Goal: Task Accomplishment & Management: Manage account settings

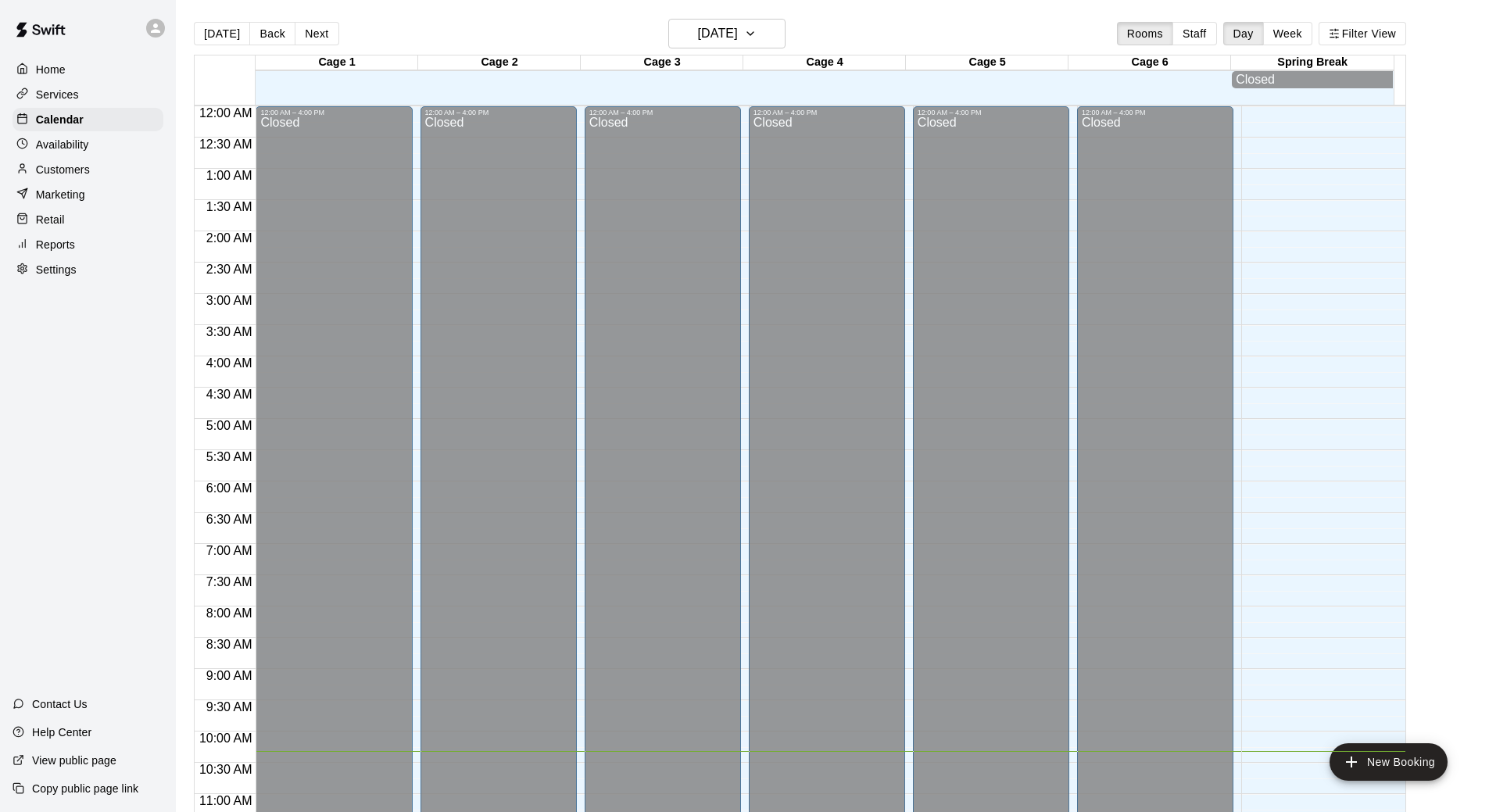
scroll to position [595, 0]
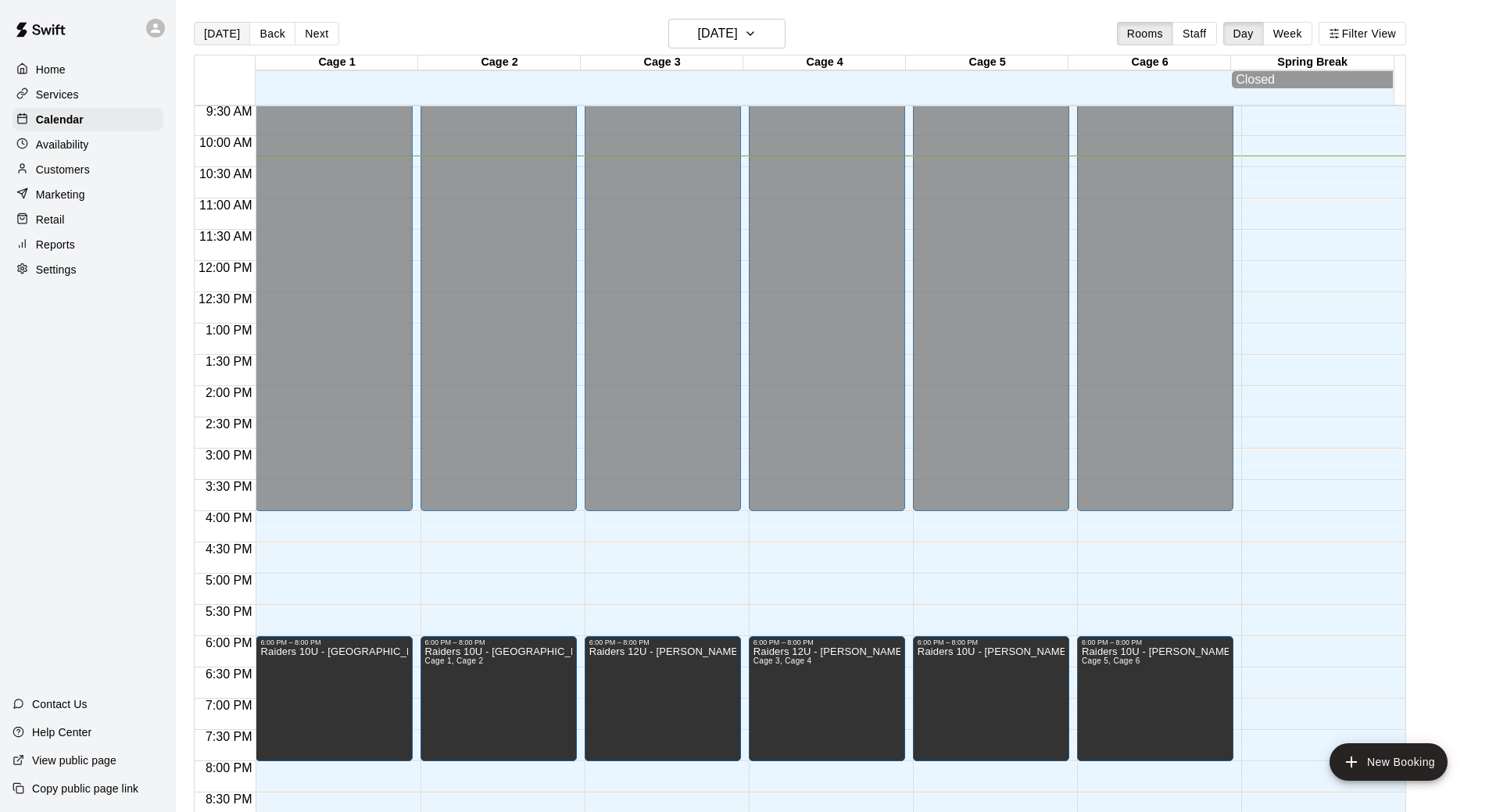
click at [229, 32] on button "[DATE]" at bounding box center [222, 33] width 56 height 23
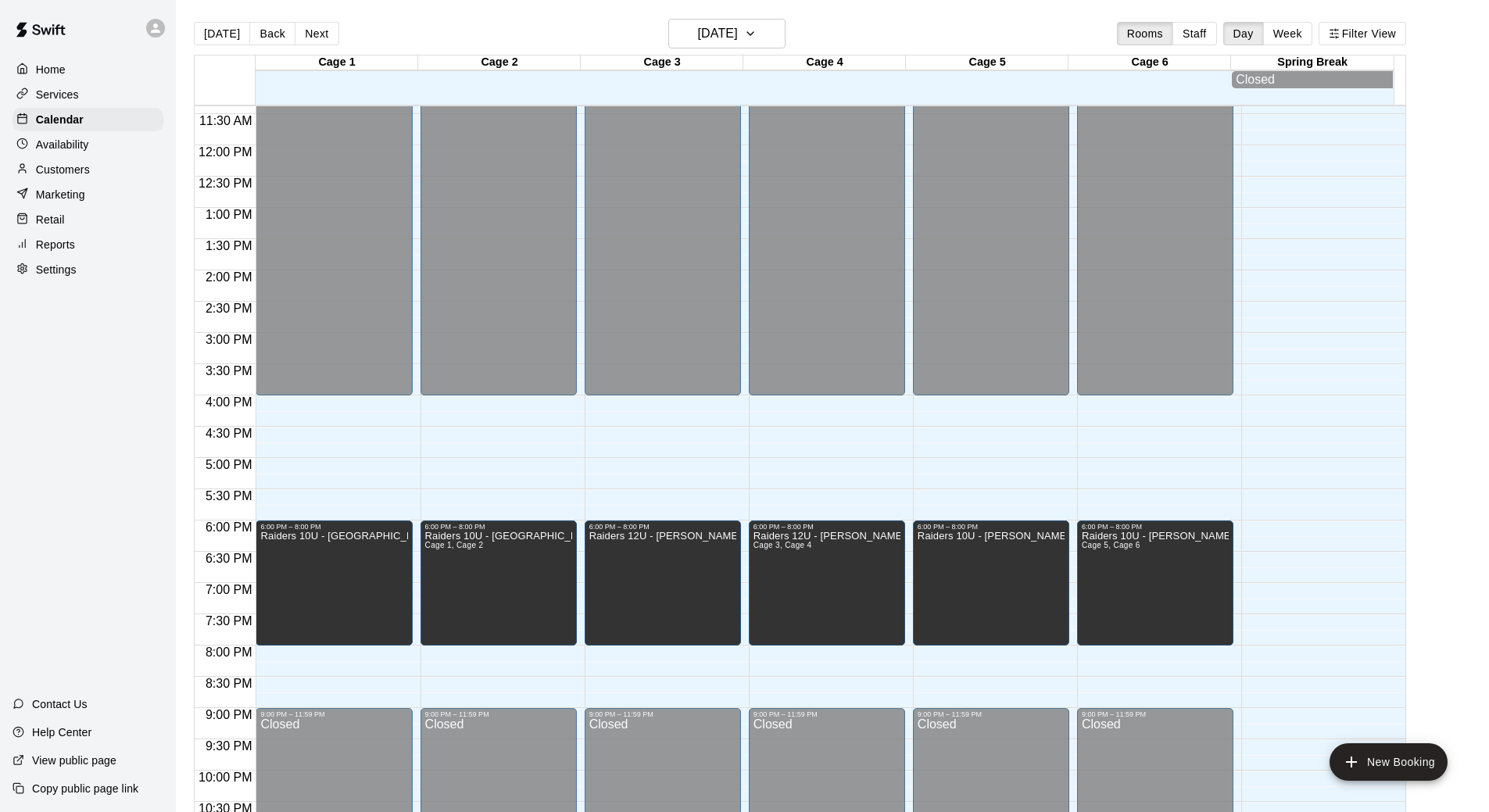
scroll to position [751, 0]
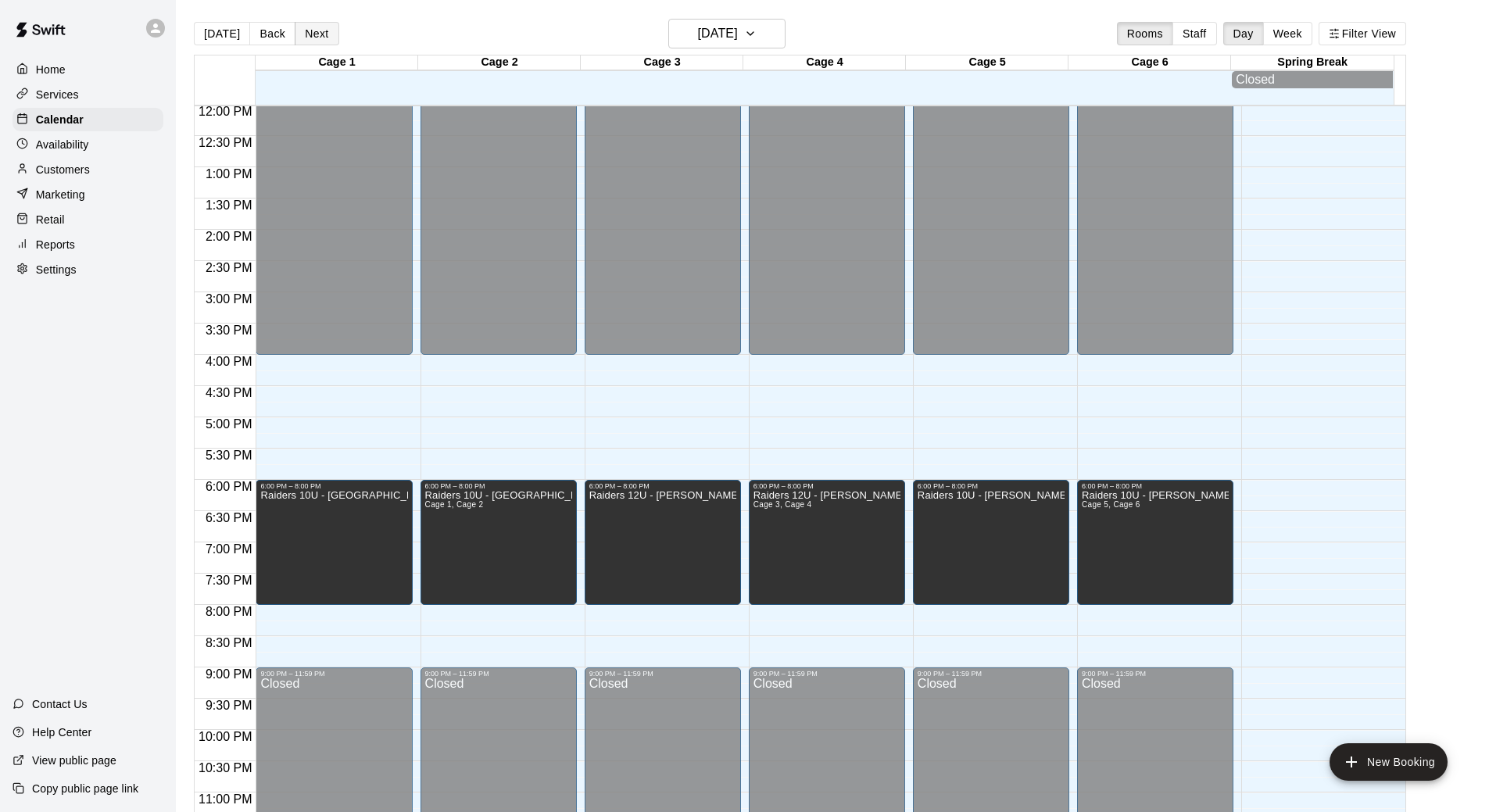
click at [327, 32] on button "Next" at bounding box center [316, 33] width 43 height 23
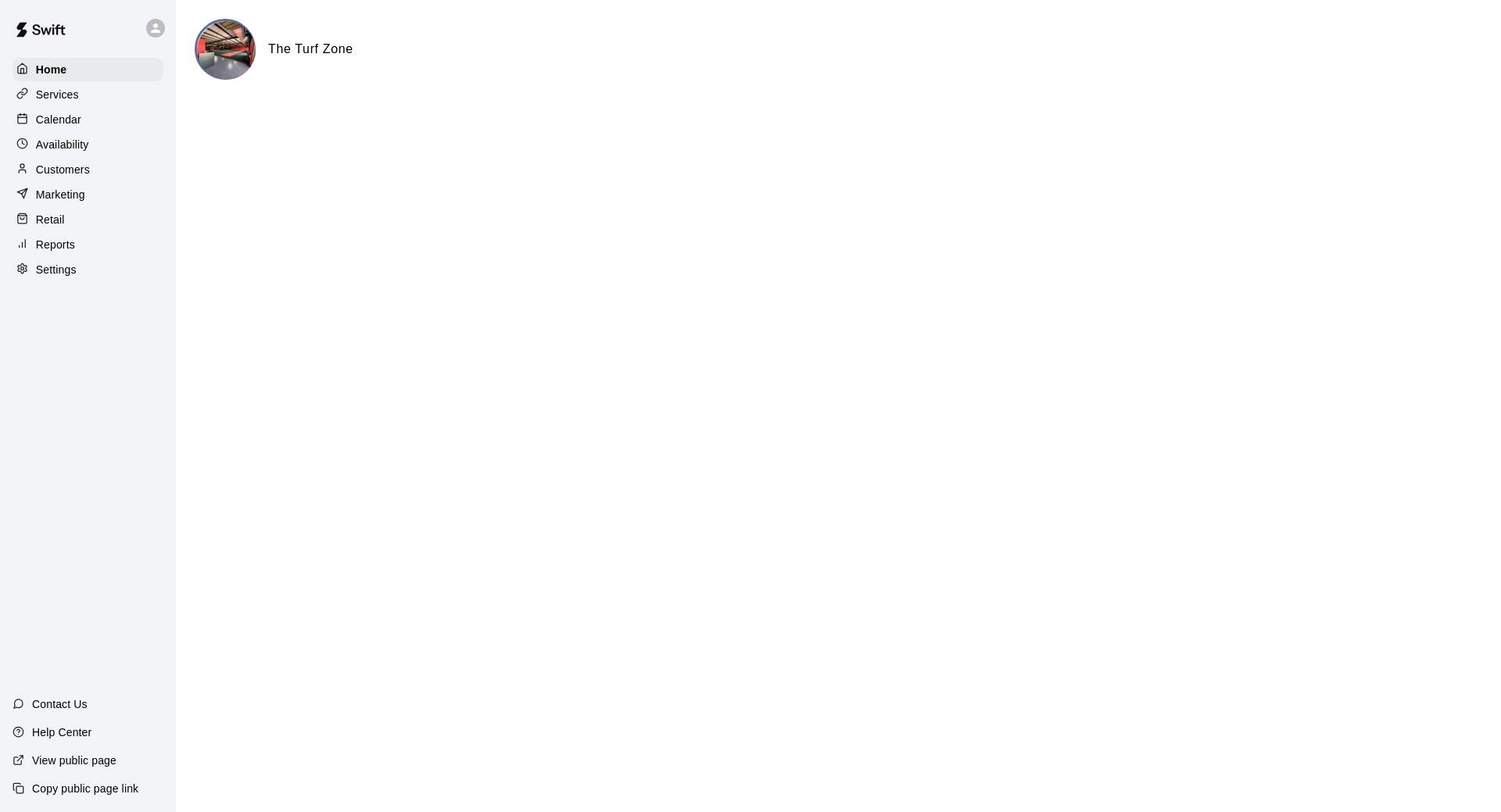
click at [57, 122] on p "Calendar" at bounding box center [59, 119] width 45 height 15
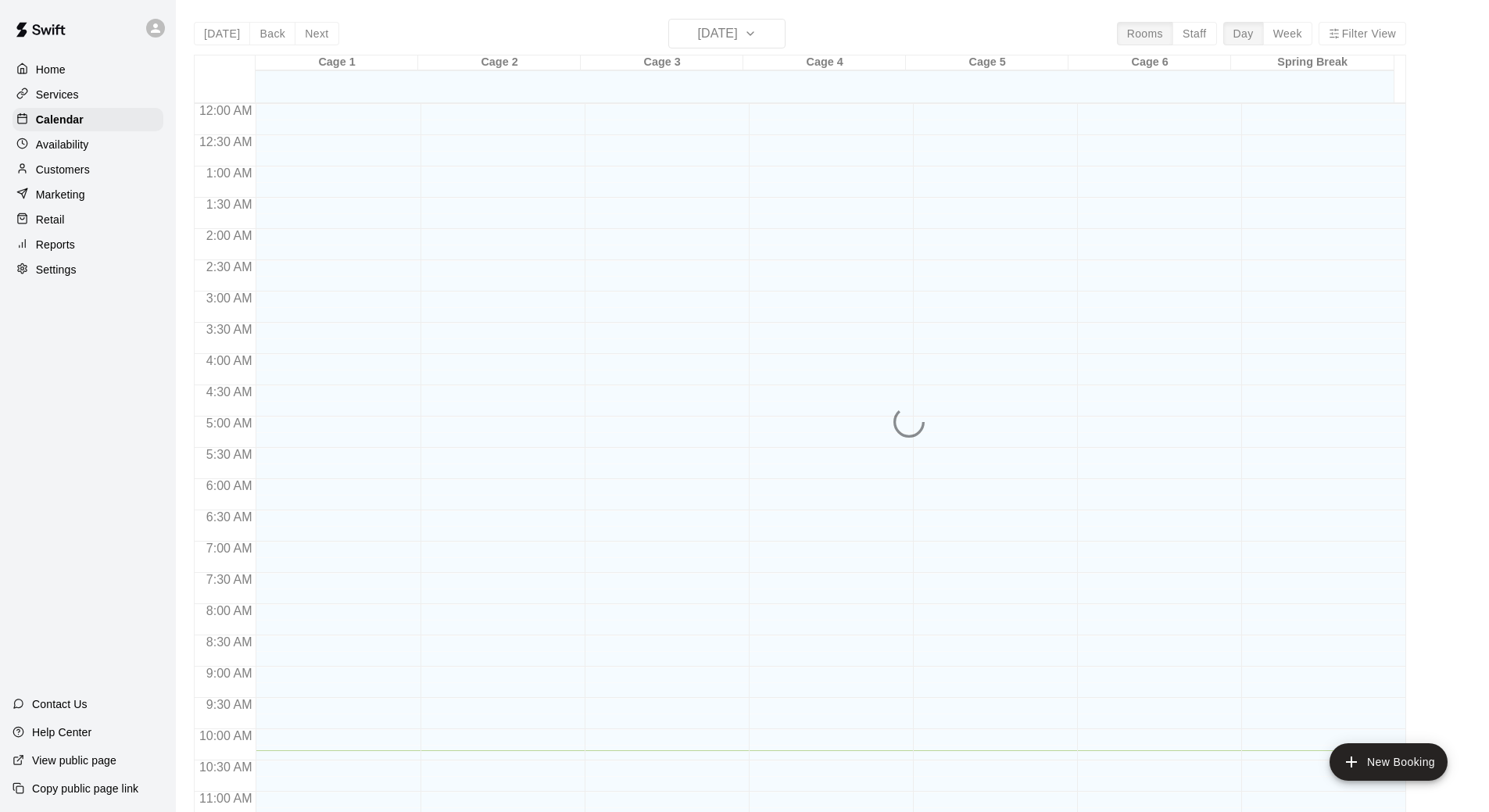
scroll to position [646, 0]
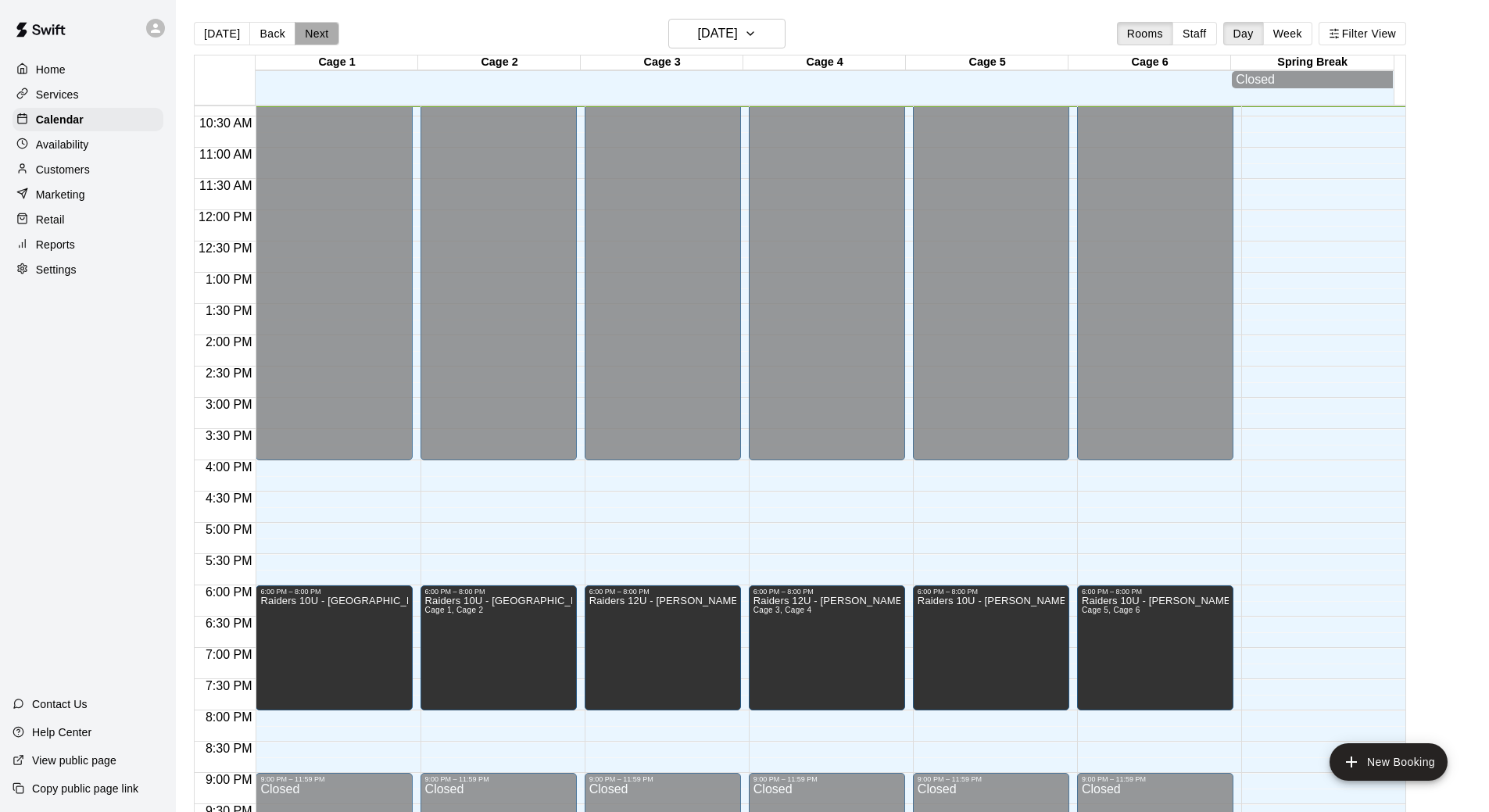
click at [306, 30] on button "Next" at bounding box center [316, 33] width 43 height 23
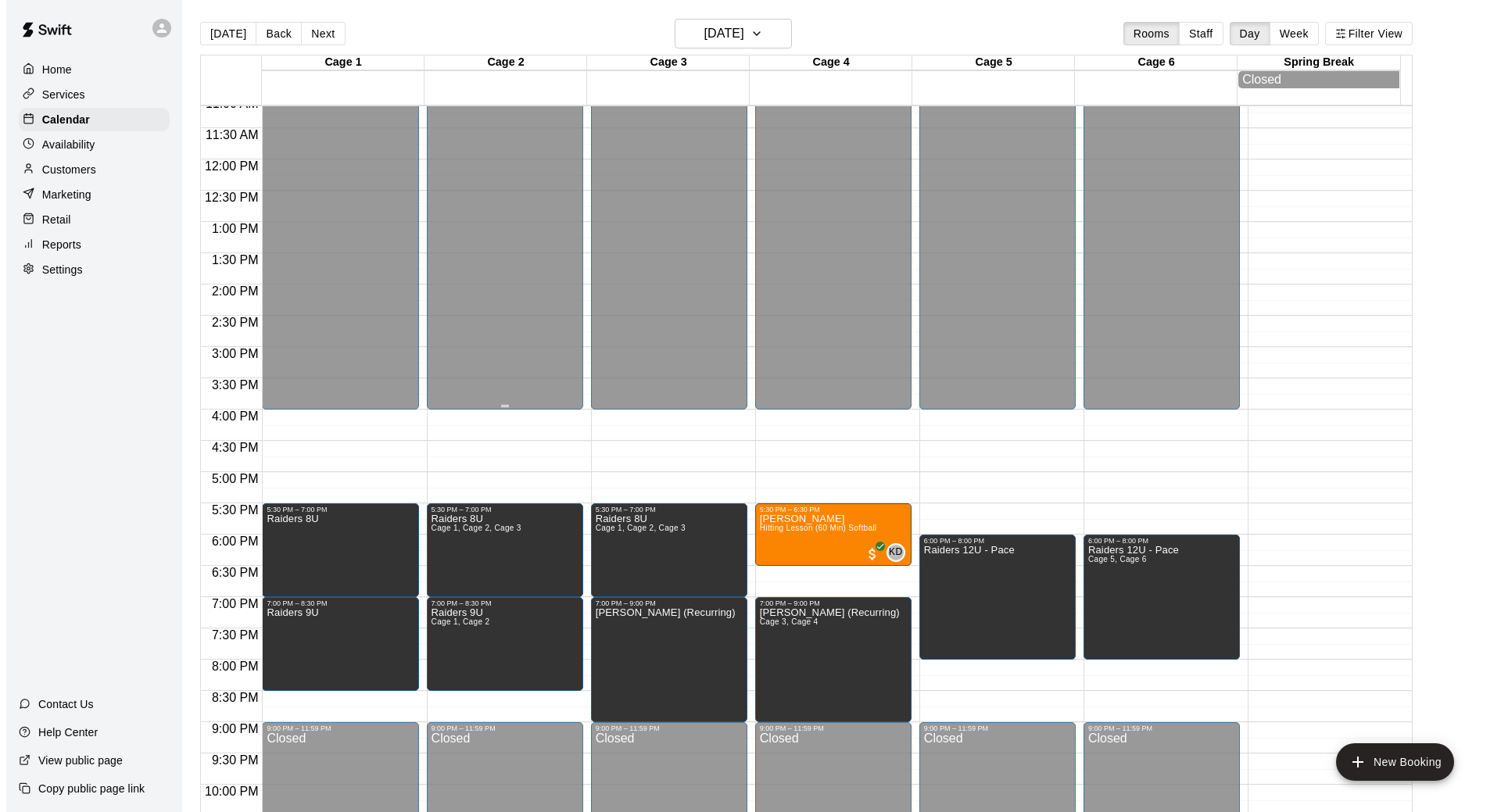
scroll to position [724, 0]
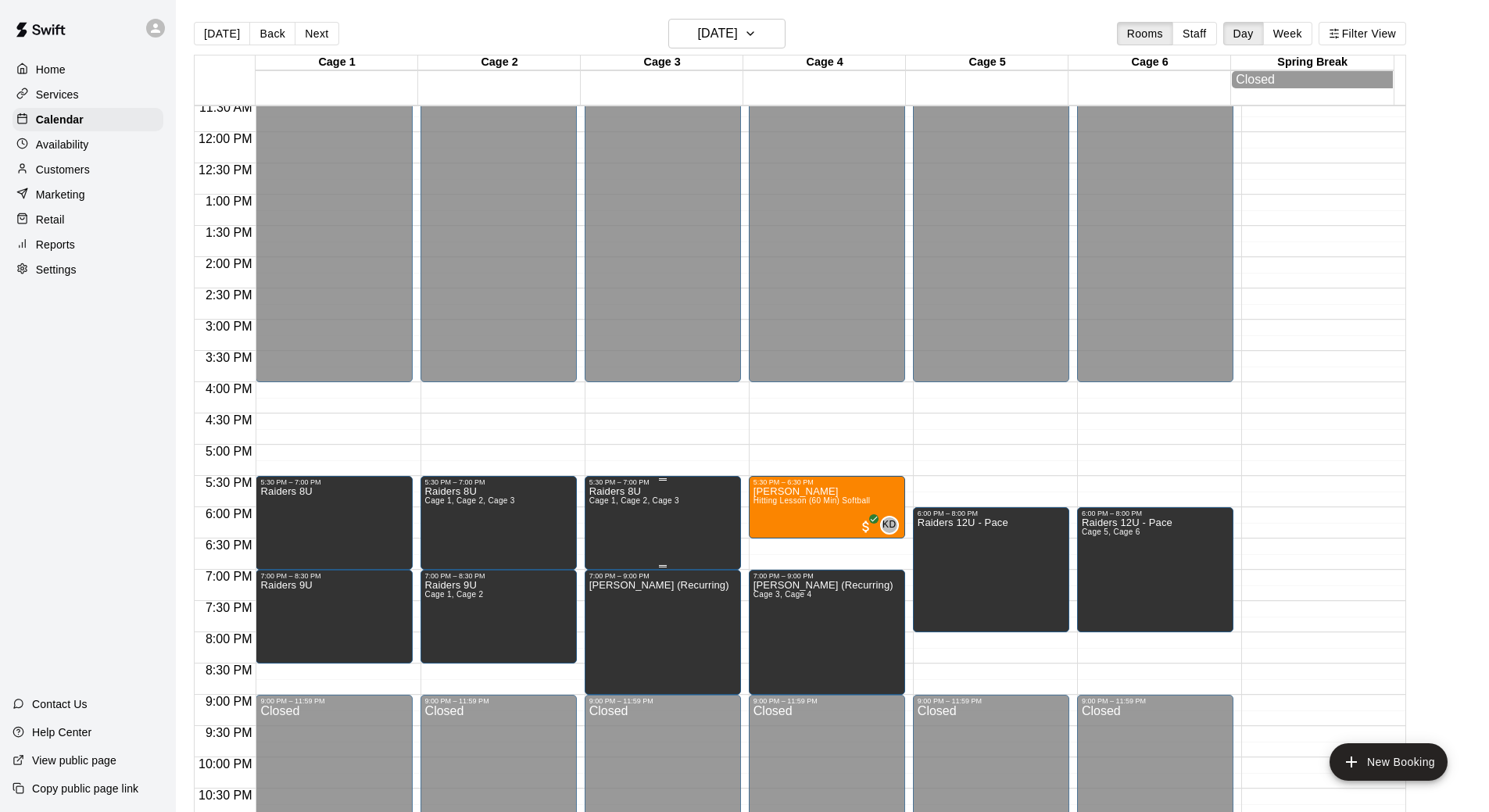
click at [656, 505] on span "Cage 1, Cage 2, Cage 3" at bounding box center [633, 500] width 89 height 9
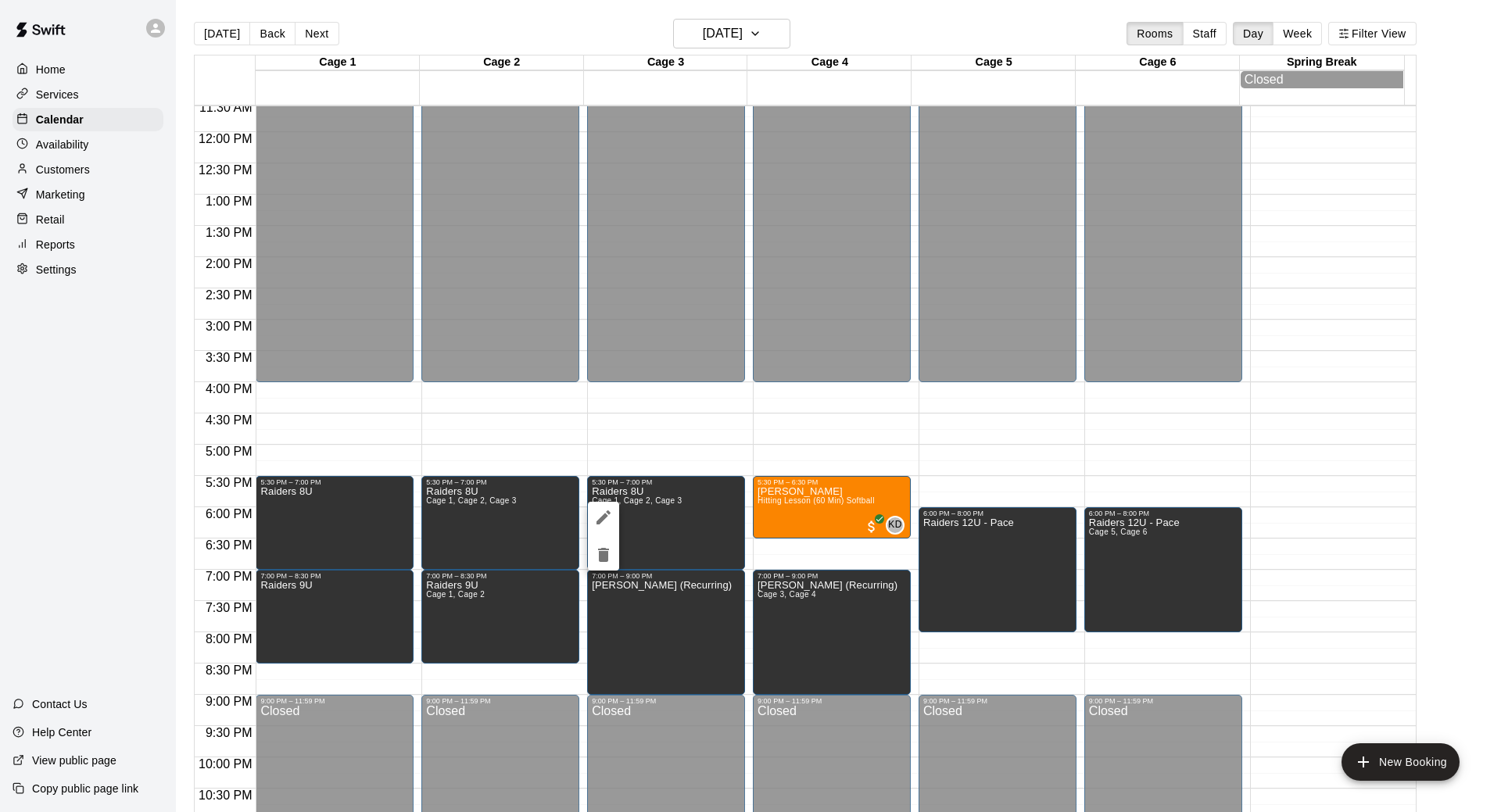
click at [585, 518] on div at bounding box center [750, 406] width 1501 height 812
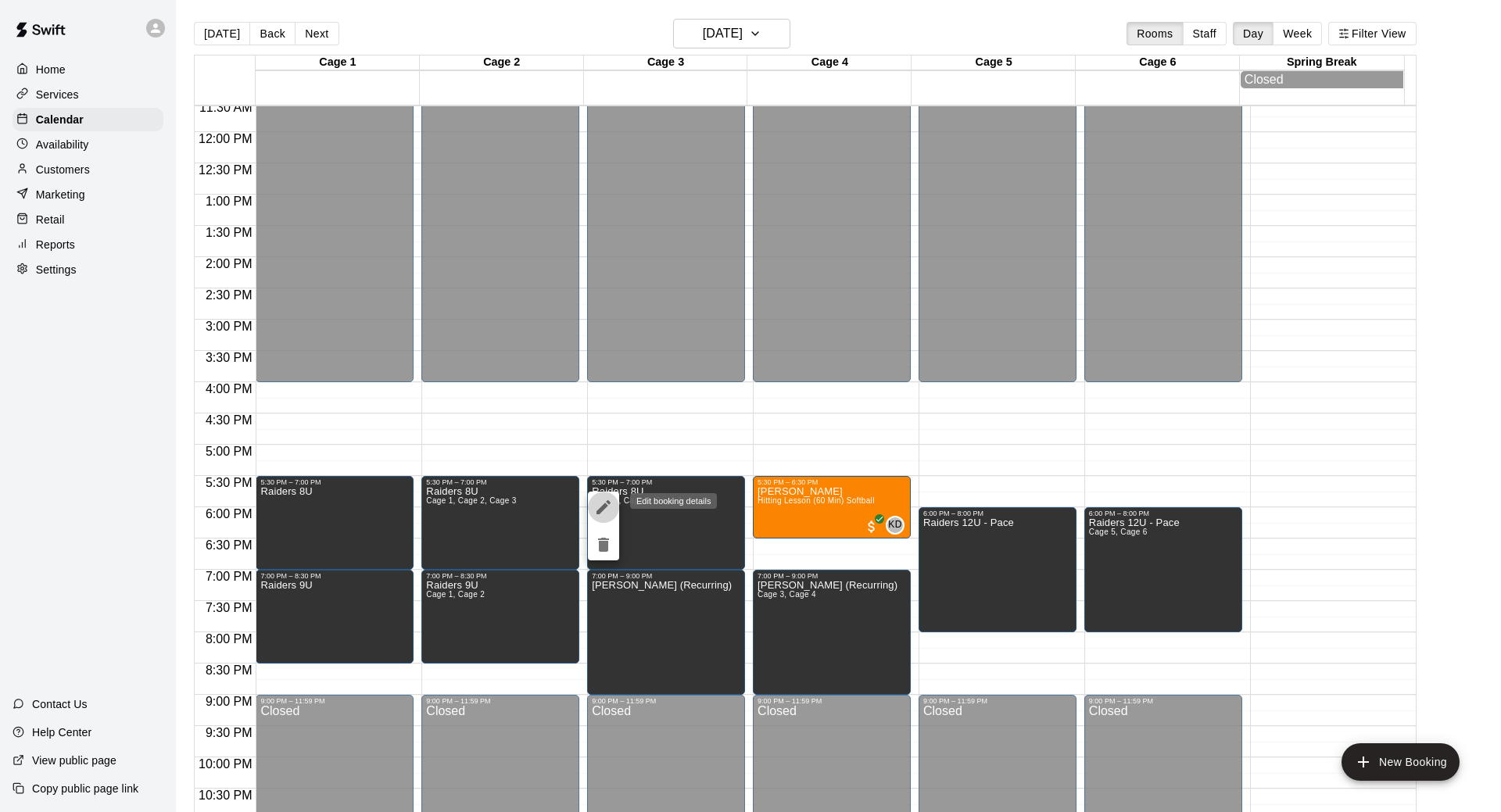
click at [612, 498] on icon "edit" at bounding box center [603, 507] width 19 height 19
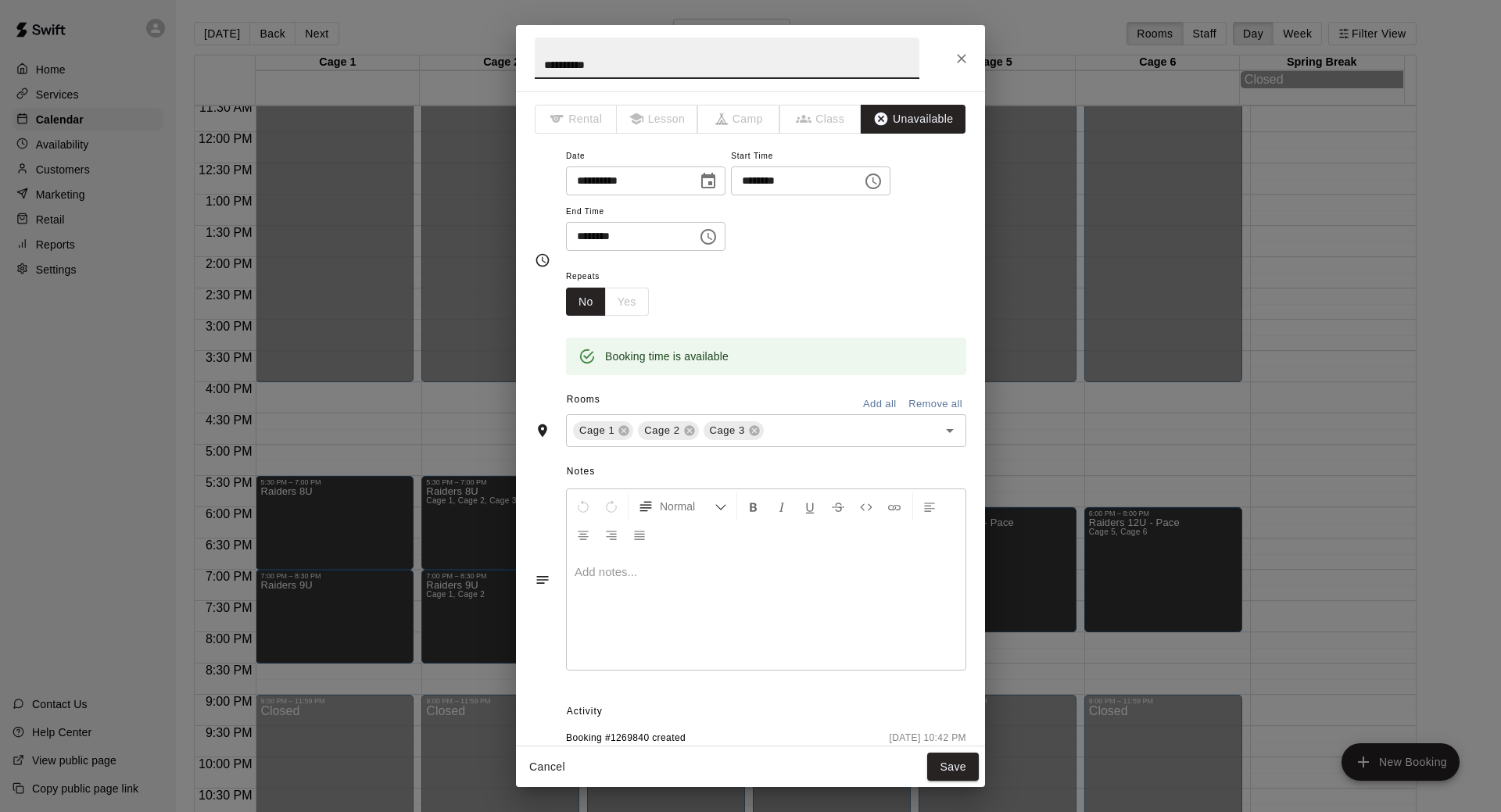
drag, startPoint x: 753, startPoint y: 433, endPoint x: 754, endPoint y: 450, distance: 17.0
click at [754, 432] on icon at bounding box center [755, 431] width 13 height 13
click at [952, 761] on button "Save" at bounding box center [952, 767] width 52 height 29
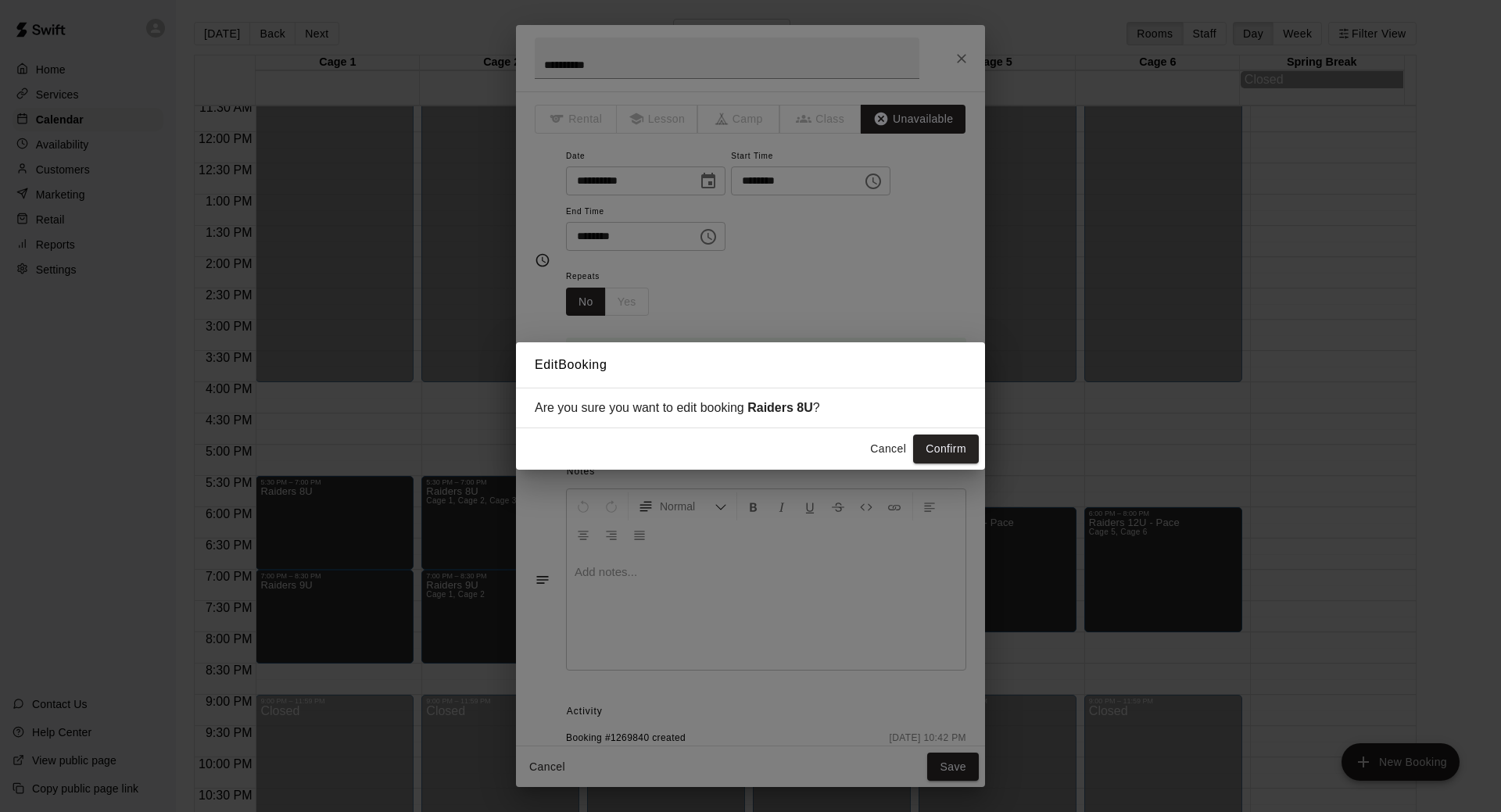
click at [955, 449] on button "Confirm" at bounding box center [945, 449] width 66 height 29
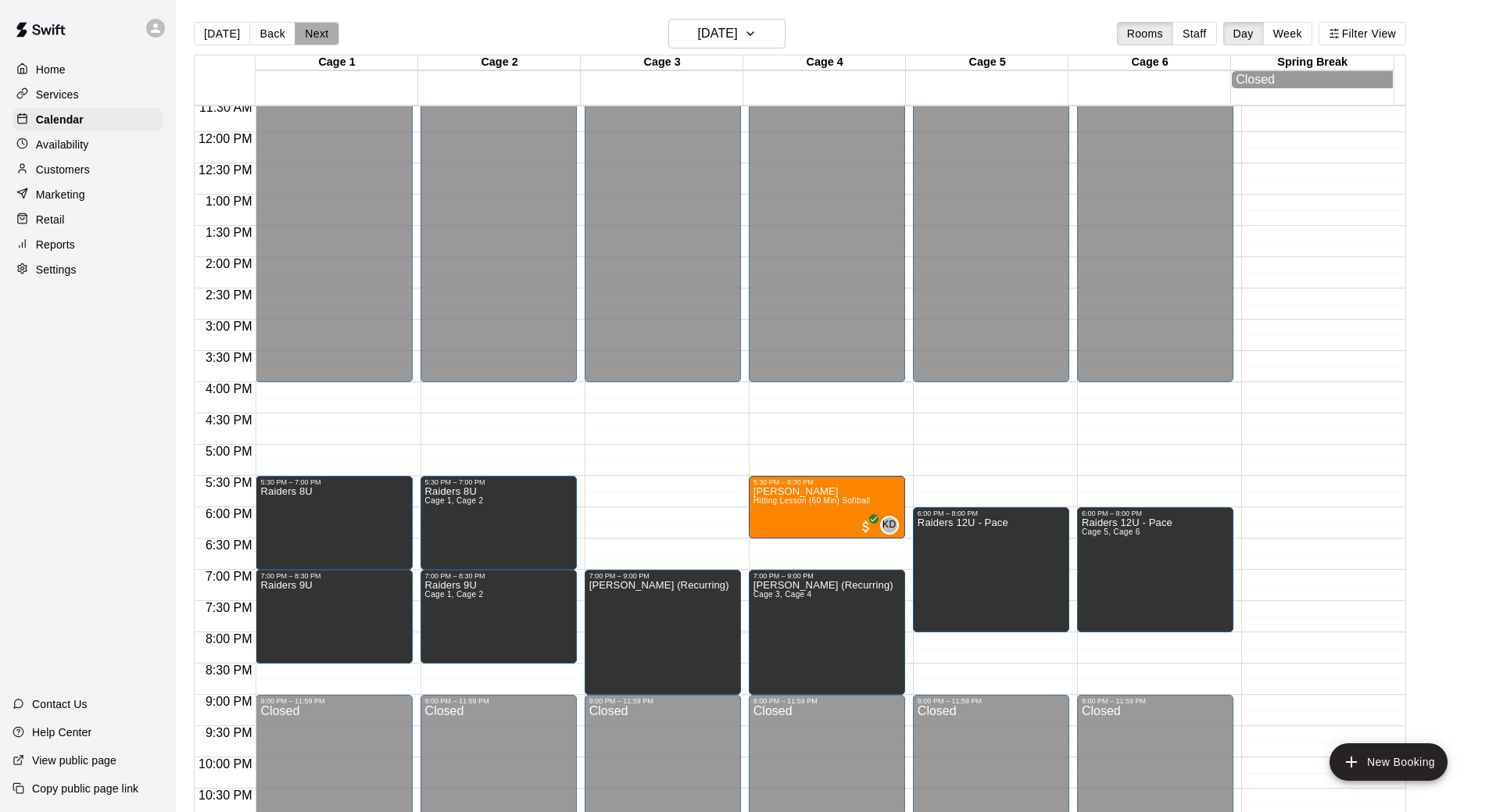
click at [310, 26] on button "Next" at bounding box center [316, 33] width 43 height 23
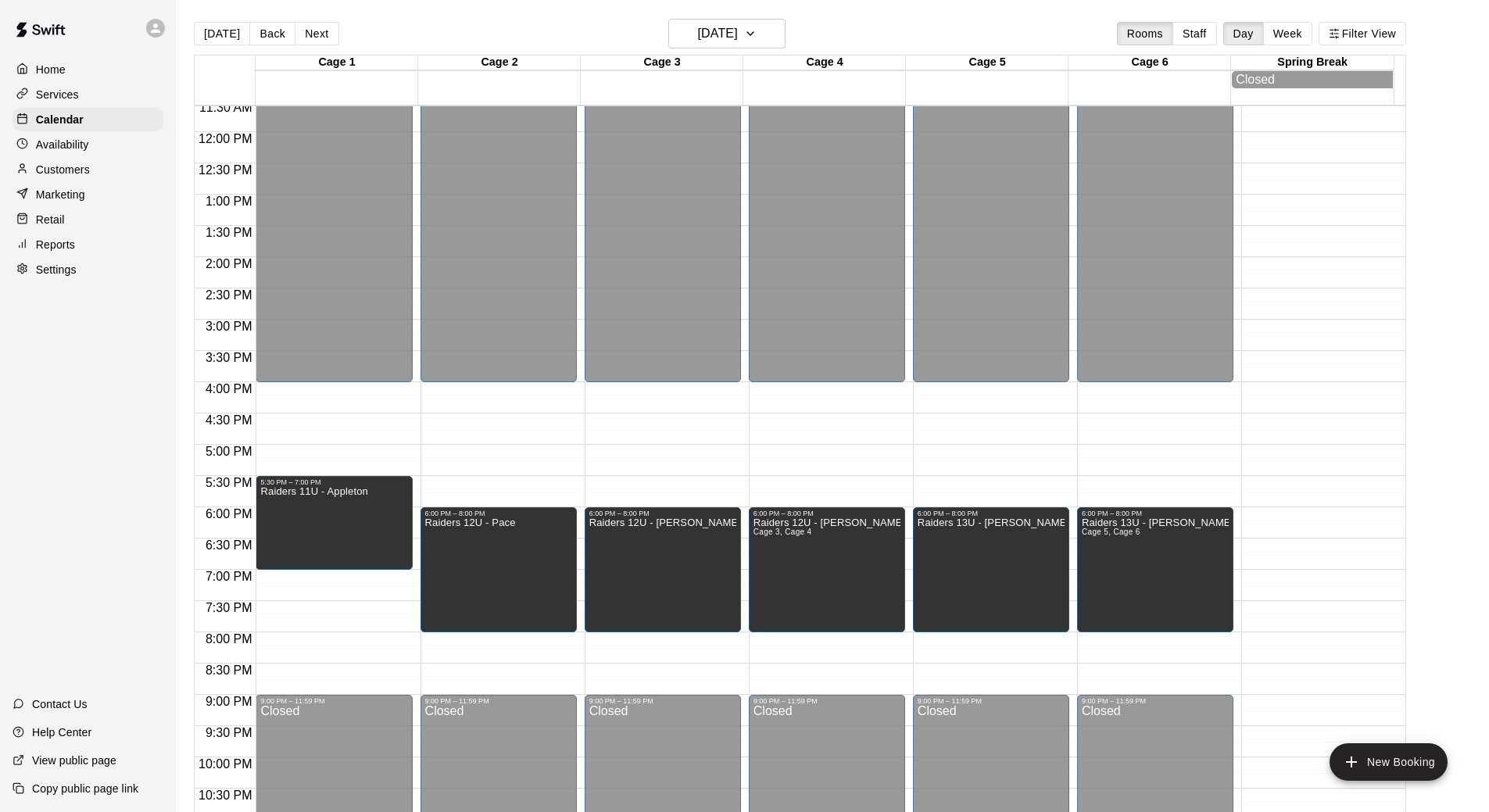
click at [49, 62] on p "Home" at bounding box center [51, 69] width 30 height 15
